Goal: Task Accomplishment & Management: Use online tool/utility

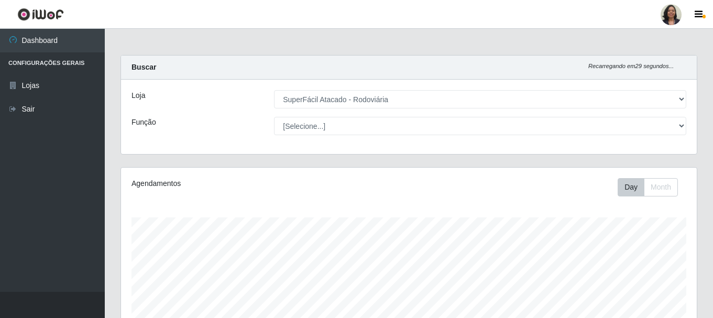
select select "400"
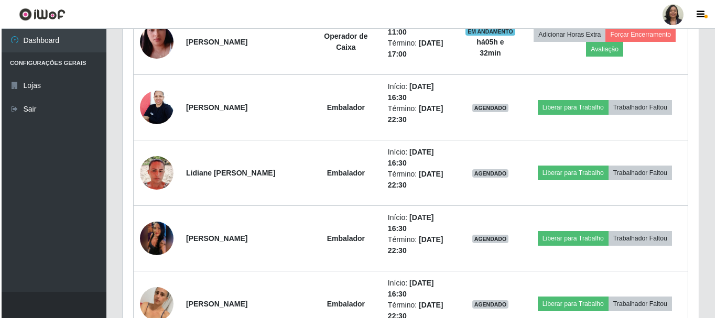
scroll to position [532, 0]
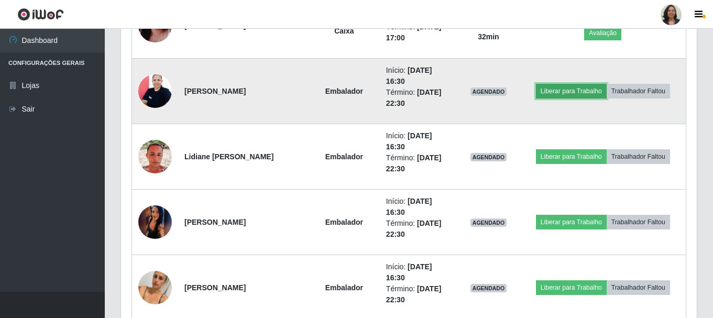
click at [564, 94] on button "Liberar para Trabalho" at bounding box center [571, 91] width 71 height 15
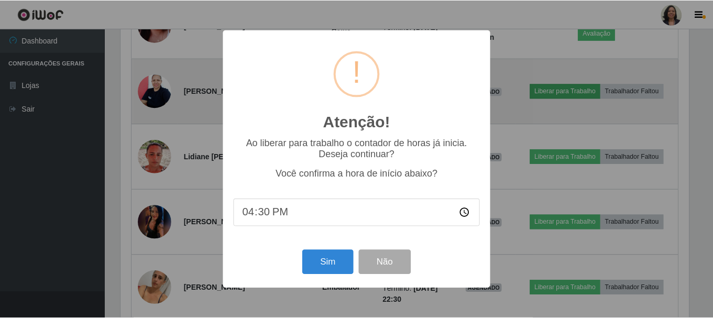
scroll to position [217, 571]
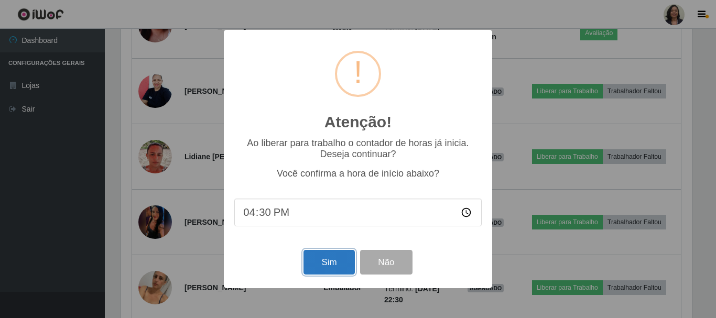
click at [327, 259] on button "Sim" at bounding box center [328, 262] width 51 height 25
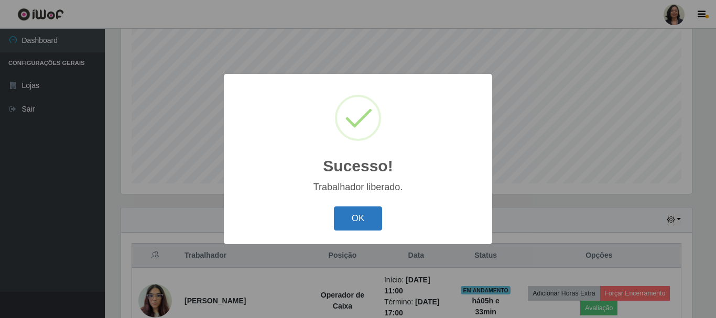
click at [363, 213] on button "OK" at bounding box center [358, 218] width 49 height 25
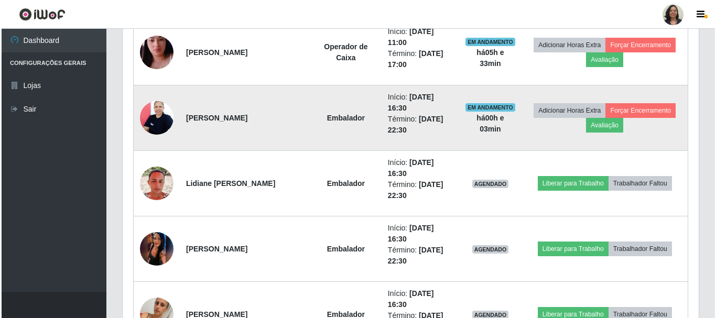
scroll to position [506, 0]
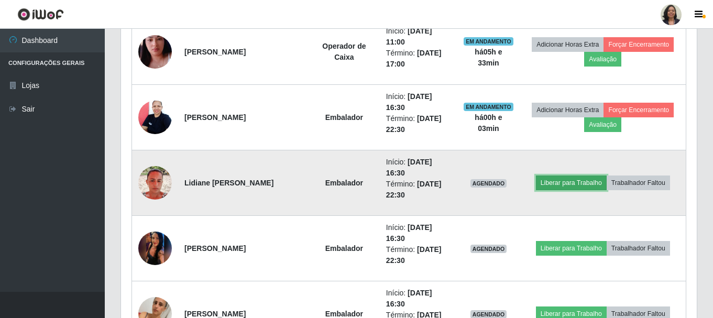
click at [562, 183] on button "Liberar para Trabalho" at bounding box center [571, 183] width 71 height 15
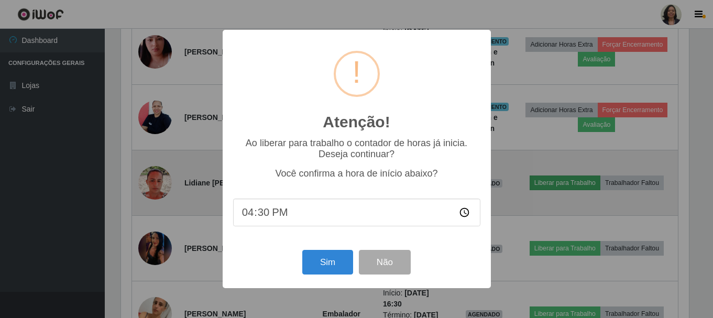
scroll to position [217, 571]
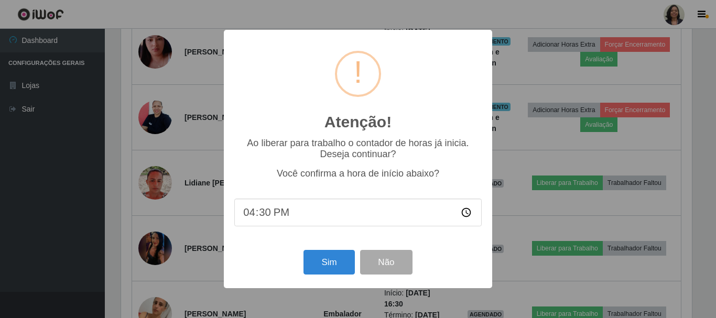
click at [530, 235] on div "Atenção! × Ao liberar para trabalho o contador de horas já inicia. Deseja conti…" at bounding box center [358, 159] width 716 height 318
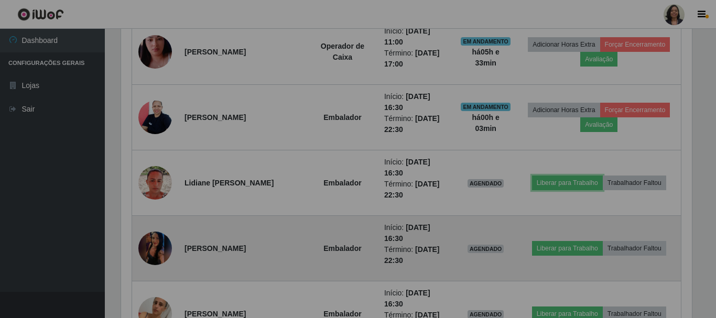
scroll to position [217, 576]
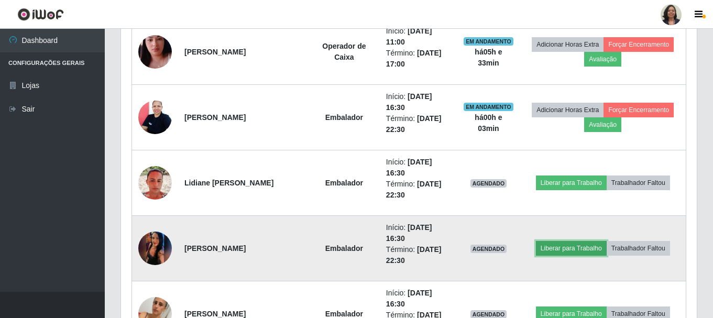
click at [557, 250] on button "Liberar para Trabalho" at bounding box center [571, 248] width 71 height 15
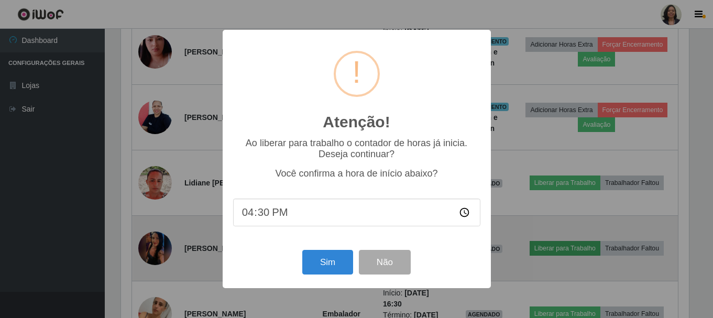
scroll to position [217, 571]
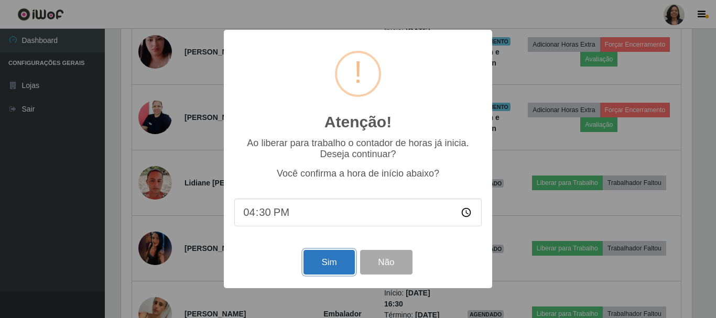
click at [345, 270] on button "Sim" at bounding box center [328, 262] width 51 height 25
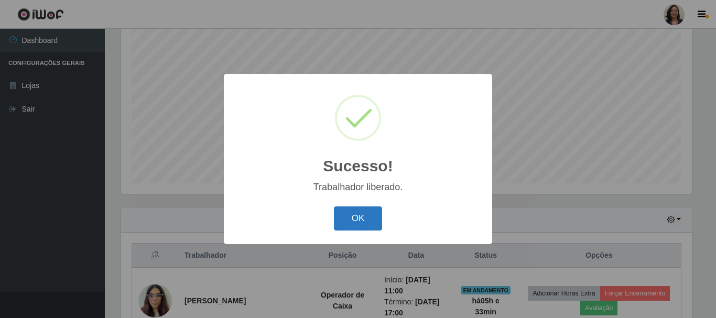
click at [348, 223] on button "OK" at bounding box center [358, 218] width 49 height 25
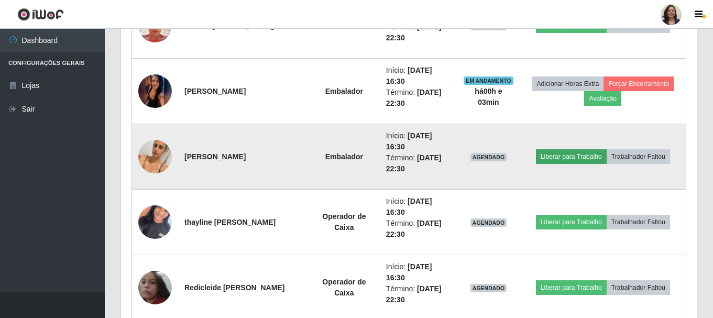
scroll to position [715, 0]
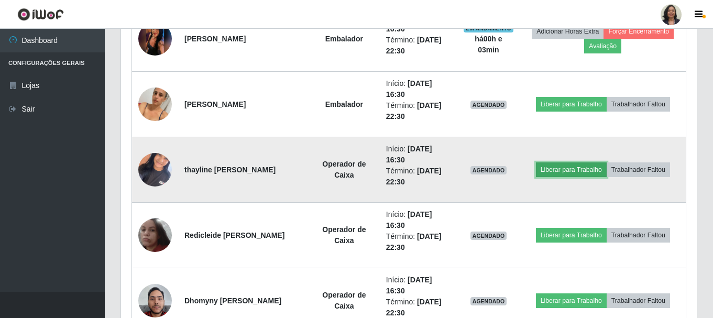
click at [551, 170] on button "Liberar para Trabalho" at bounding box center [571, 169] width 71 height 15
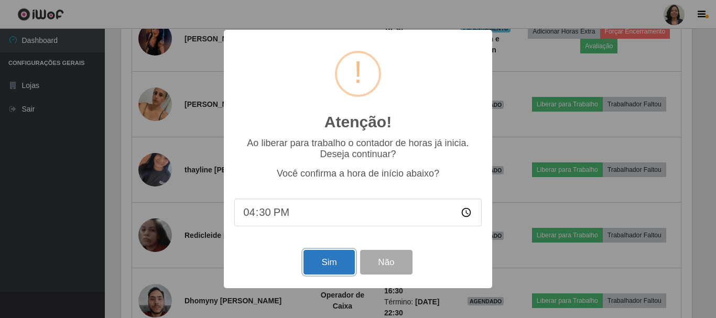
click at [332, 264] on button "Sim" at bounding box center [328, 262] width 51 height 25
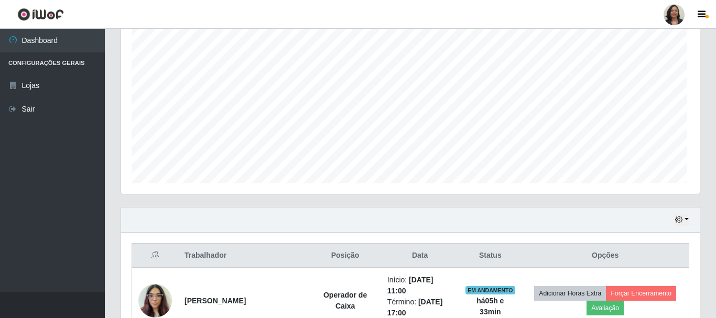
scroll to position [0, 0]
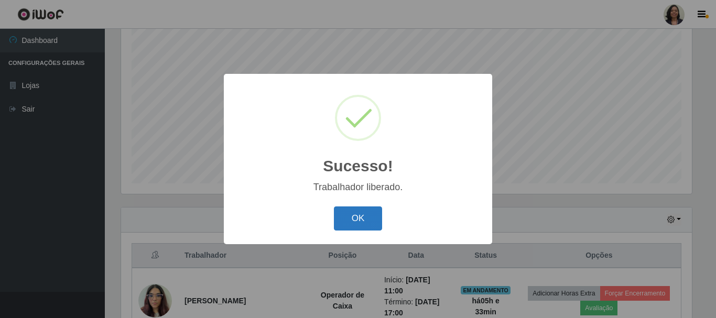
click at [377, 216] on button "OK" at bounding box center [358, 218] width 49 height 25
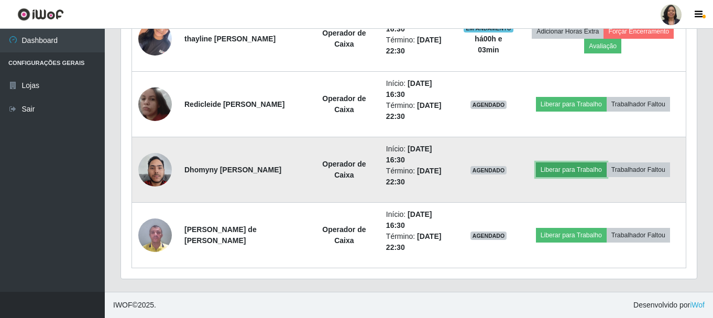
click at [588, 171] on button "Liberar para Trabalho" at bounding box center [571, 169] width 71 height 15
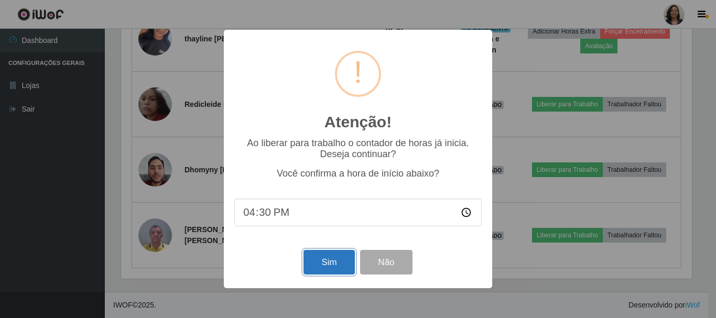
click at [329, 257] on button "Sim" at bounding box center [328, 262] width 51 height 25
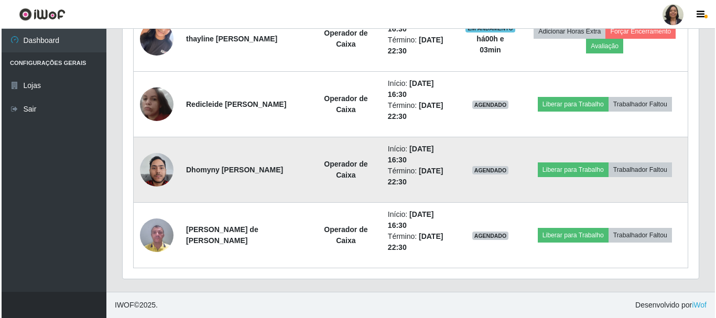
scroll to position [191, 0]
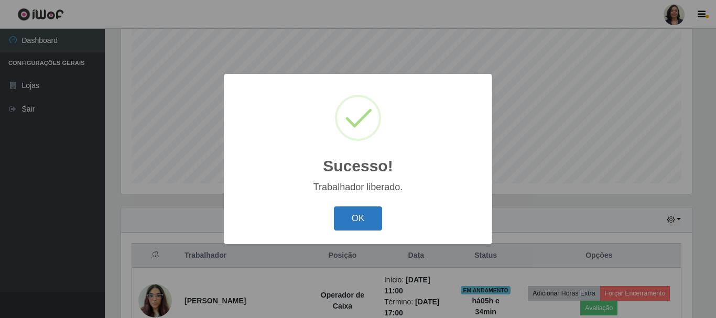
click at [377, 217] on button "OK" at bounding box center [358, 218] width 49 height 25
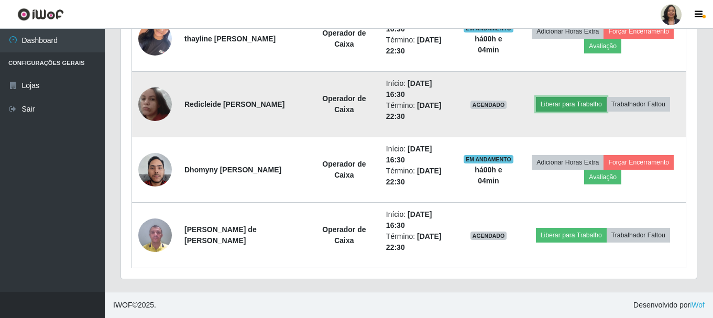
click at [582, 105] on button "Liberar para Trabalho" at bounding box center [571, 104] width 71 height 15
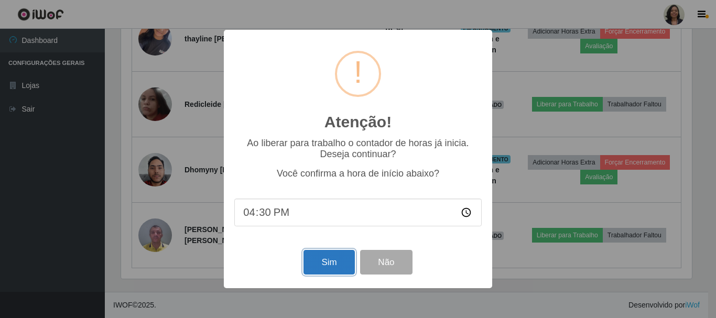
click at [340, 269] on button "Sim" at bounding box center [328, 262] width 51 height 25
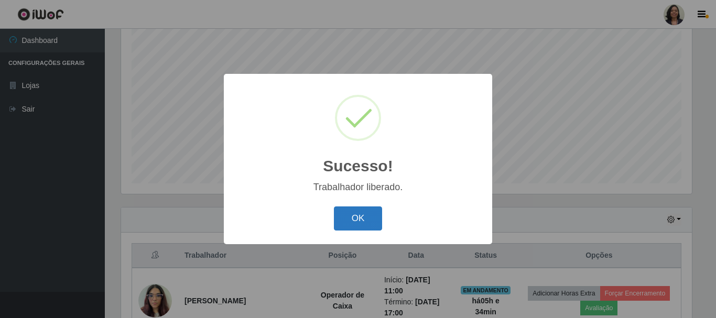
click at [349, 217] on button "OK" at bounding box center [358, 218] width 49 height 25
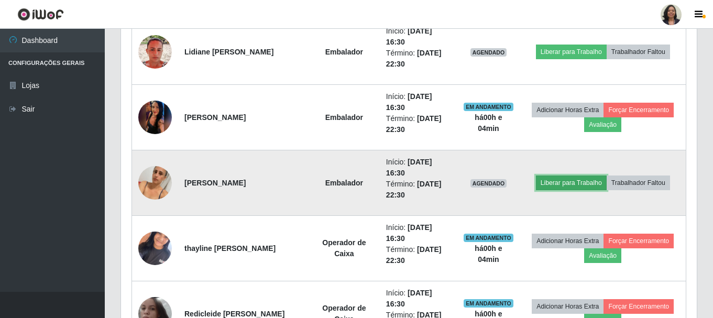
click at [584, 182] on button "Liberar para Trabalho" at bounding box center [571, 183] width 71 height 15
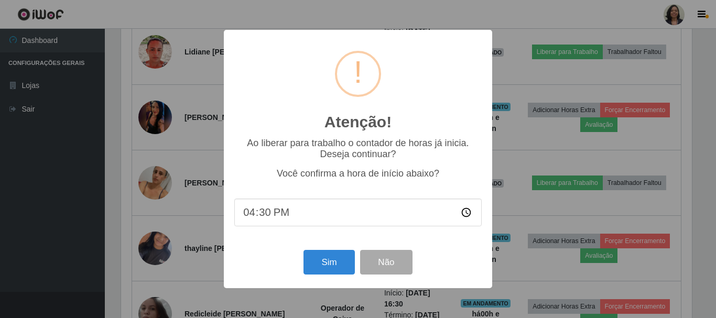
click at [528, 100] on div "Atenção! × Ao liberar para trabalho o contador de horas já inicia. Deseja conti…" at bounding box center [358, 159] width 716 height 318
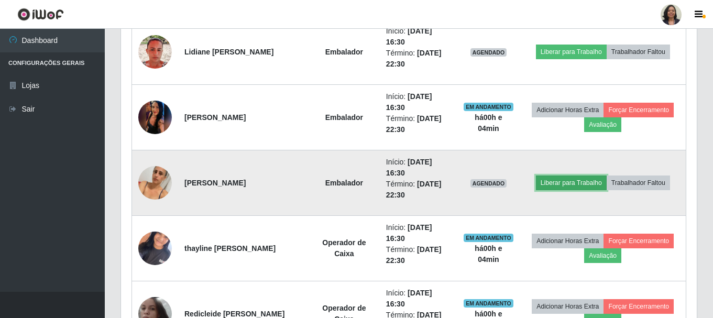
click at [592, 187] on button "Liberar para Trabalho" at bounding box center [571, 183] width 71 height 15
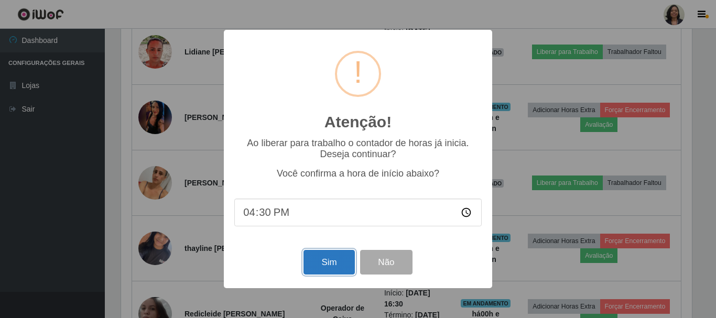
click at [318, 268] on button "Sim" at bounding box center [328, 262] width 51 height 25
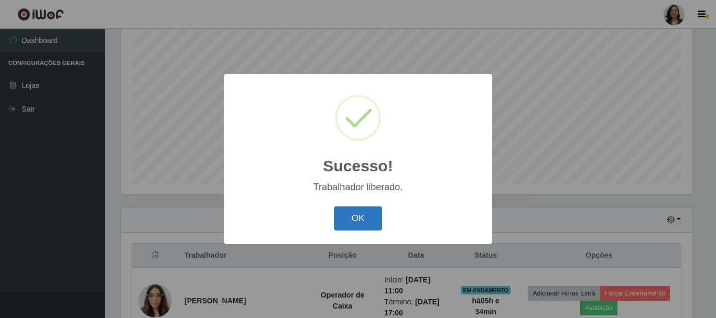
click at [366, 219] on button "OK" at bounding box center [358, 218] width 49 height 25
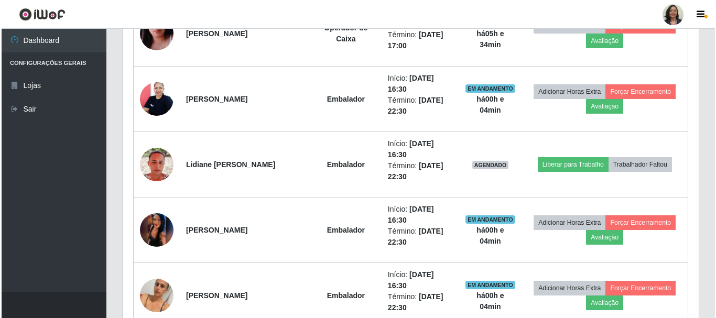
scroll to position [558, 0]
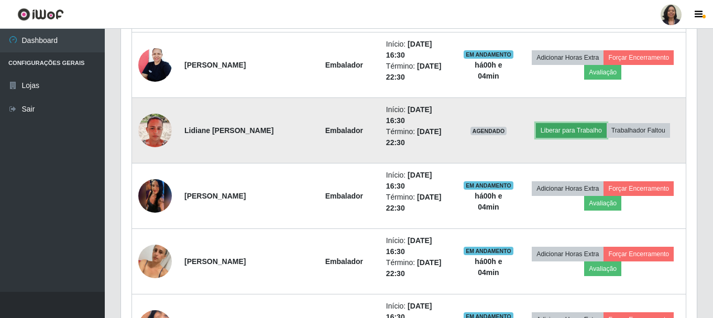
click at [555, 131] on button "Liberar para Trabalho" at bounding box center [571, 130] width 71 height 15
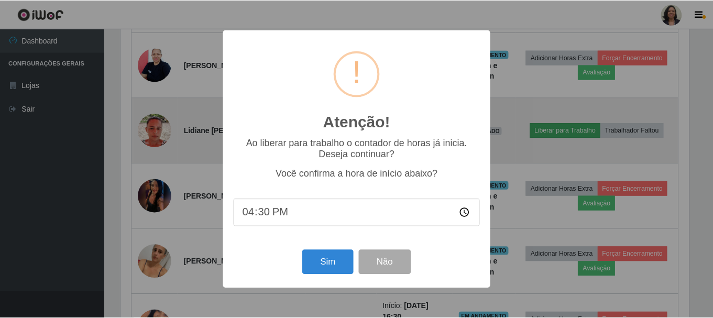
scroll to position [217, 571]
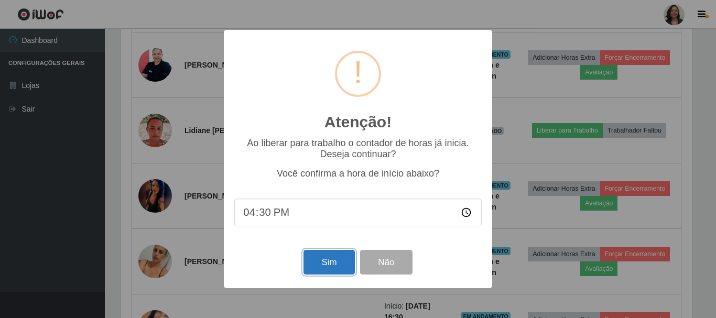
click at [342, 269] on button "Sim" at bounding box center [328, 262] width 51 height 25
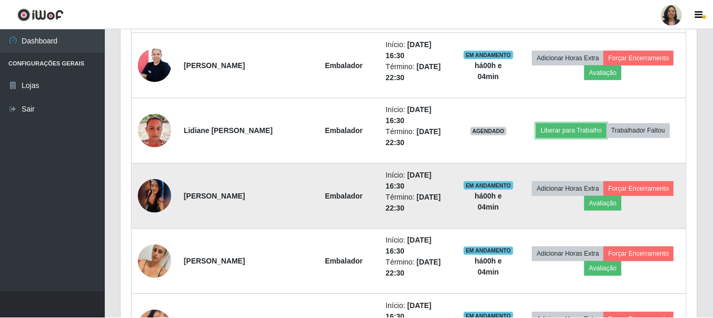
scroll to position [217, 576]
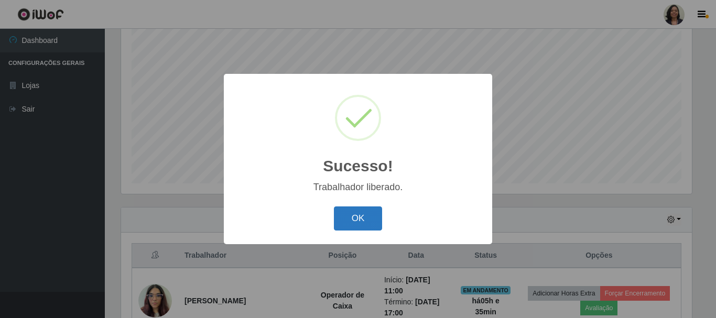
click at [363, 215] on button "OK" at bounding box center [358, 218] width 49 height 25
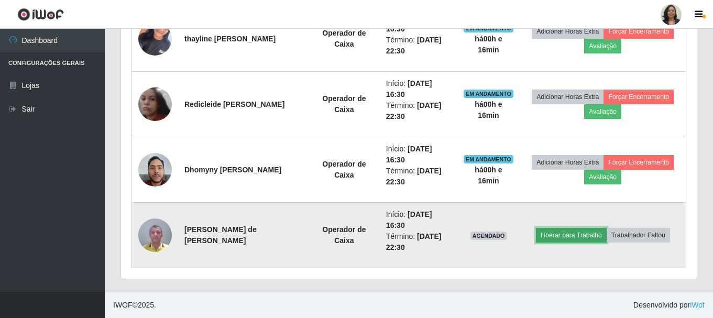
click at [579, 237] on button "Liberar para Trabalho" at bounding box center [571, 235] width 71 height 15
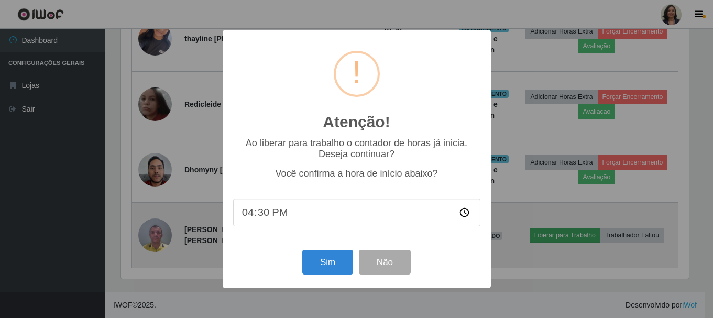
scroll to position [217, 571]
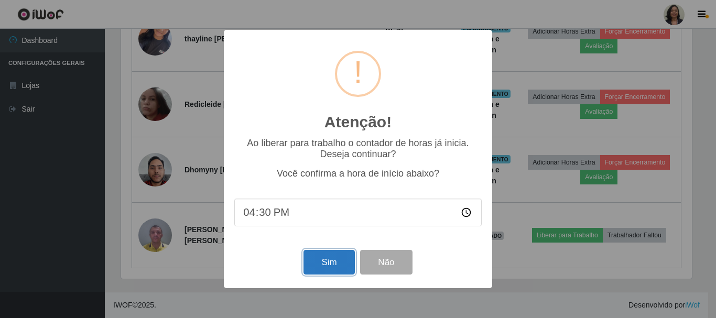
click at [312, 263] on button "Sim" at bounding box center [328, 262] width 51 height 25
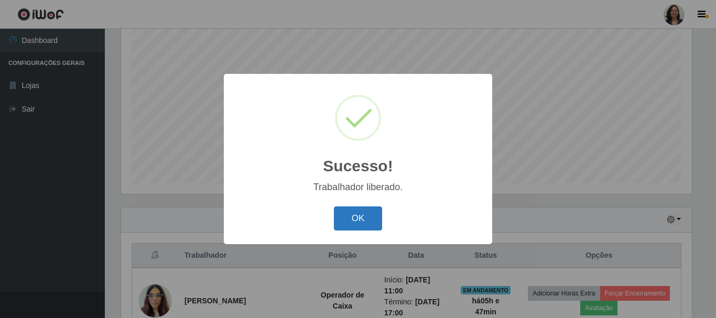
click at [359, 216] on button "OK" at bounding box center [358, 218] width 49 height 25
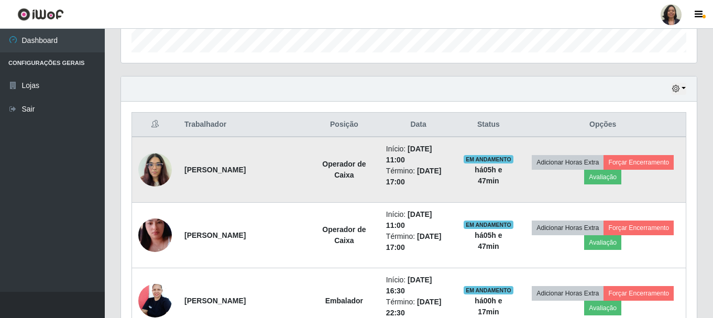
scroll to position [113, 0]
